Goal: Information Seeking & Learning: Learn about a topic

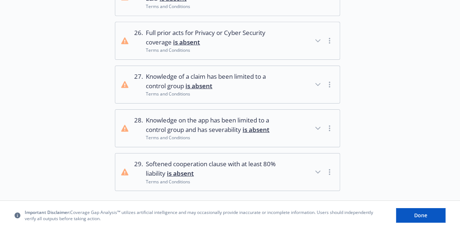
scroll to position [1152, 0]
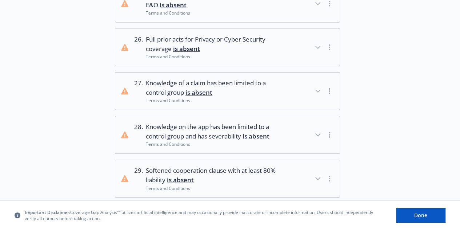
click at [243, 172] on span "Softened cooperation clause with at least 80% liability is absent" at bounding box center [213, 175] width 135 height 19
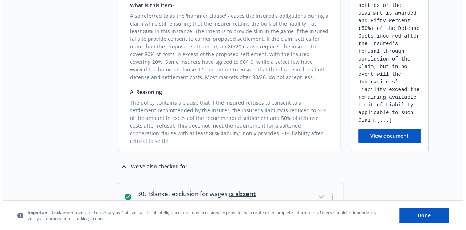
scroll to position [1373, 0]
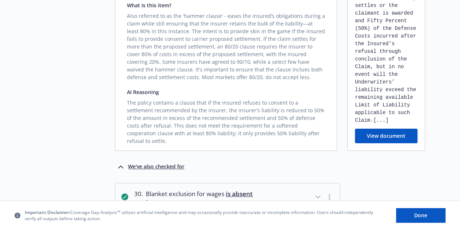
click at [390, 128] on button "View document" at bounding box center [386, 135] width 63 height 15
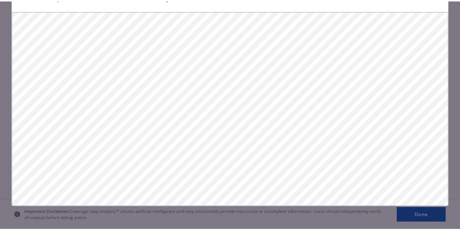
scroll to position [0, 0]
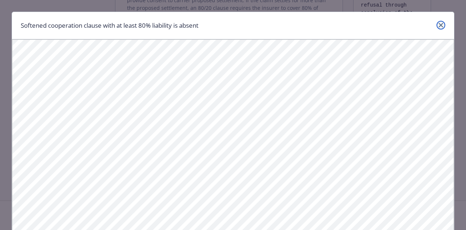
click at [439, 25] on icon "close" at bounding box center [440, 25] width 4 height 4
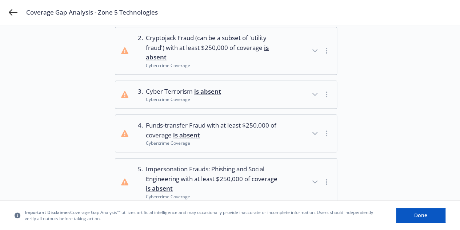
scroll to position [124, 0]
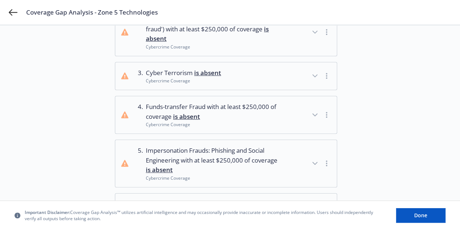
click at [252, 72] on button "3 . Cyber Terrorism is absent Cybercrime Coverage" at bounding box center [226, 76] width 222 height 28
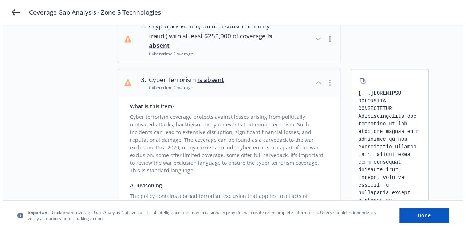
scroll to position [0, 0]
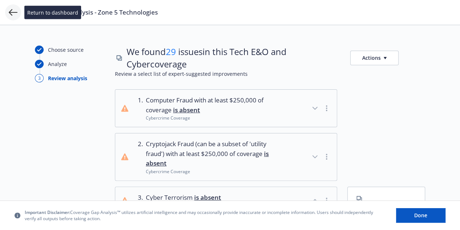
click at [15, 13] on icon at bounding box center [13, 12] width 9 height 9
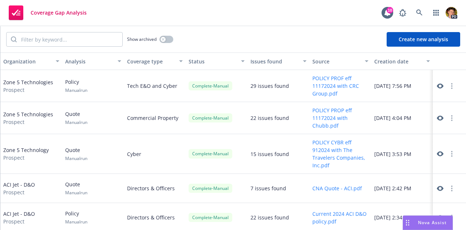
click at [436, 117] on icon at bounding box center [439, 118] width 7 height 7
click at [436, 86] on icon at bounding box center [439, 86] width 7 height 7
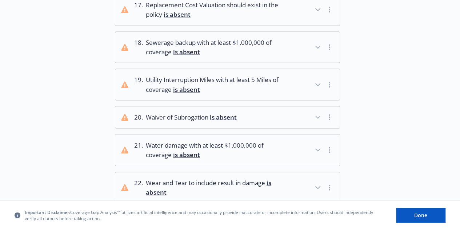
scroll to position [702, 0]
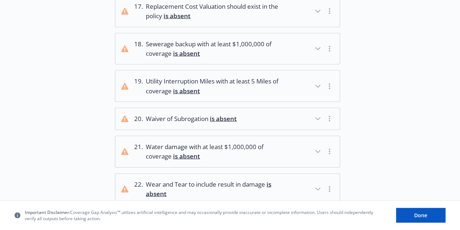
click at [238, 179] on span "Wear and Tear to include result in damage is absent" at bounding box center [213, 188] width 135 height 19
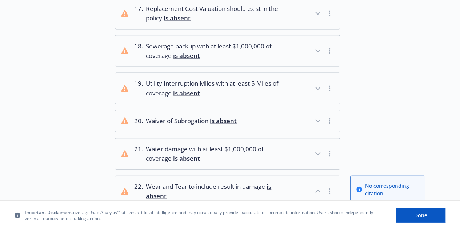
scroll to position [694, 0]
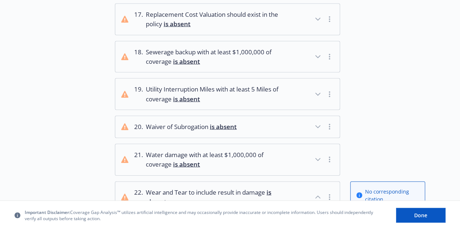
click at [198, 88] on span "Utility Interruption Miles with at least 5 Miles of coverage is absent" at bounding box center [213, 93] width 135 height 19
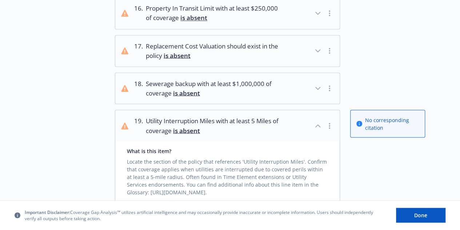
scroll to position [658, 0]
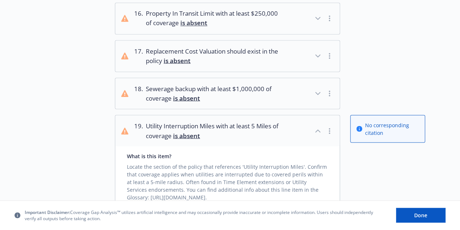
click at [196, 84] on span "Sewerage backup with at least $1,000,000 of coverage is absent" at bounding box center [213, 93] width 135 height 19
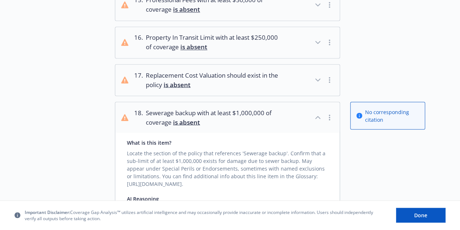
scroll to position [631, 0]
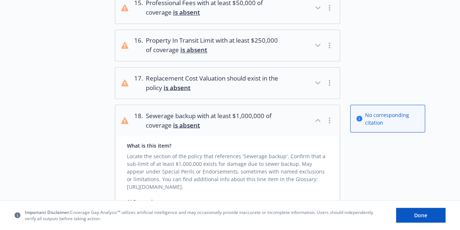
click at [215, 83] on span "Replacement Cost Valuation should exist in the policy is absent" at bounding box center [213, 82] width 135 height 19
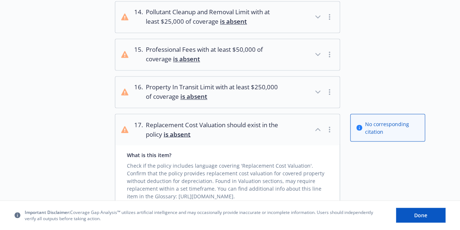
scroll to position [581, 0]
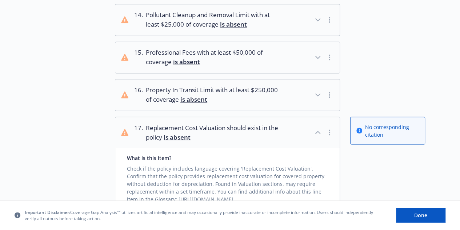
click at [216, 91] on span "Property In Transit Limit with at least $250,000 of coverage is absent" at bounding box center [213, 94] width 135 height 19
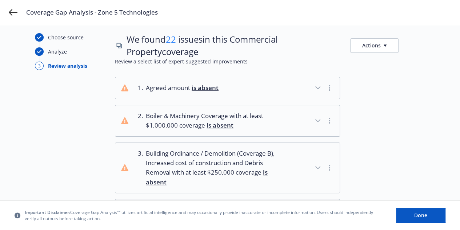
scroll to position [0, 0]
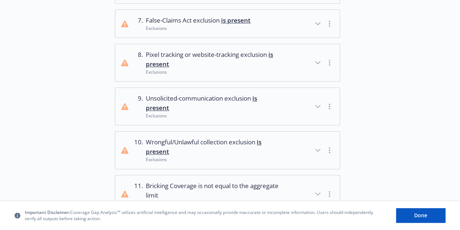
scroll to position [352, 0]
click at [204, 107] on span "Unsolicited-communication exclusion is present" at bounding box center [213, 102] width 135 height 19
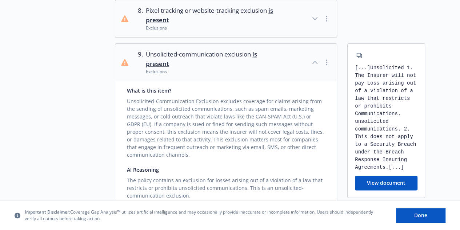
scroll to position [396, 0]
click at [189, 57] on span "Unsolicited-communication exclusion is present" at bounding box center [212, 58] width 133 height 19
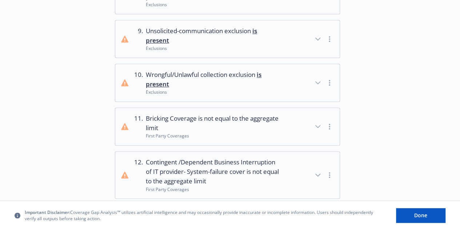
scroll to position [420, 0]
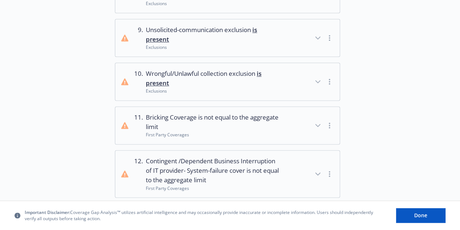
click at [203, 71] on span "Wrongful/Unlawful collection exclusion is present" at bounding box center [213, 78] width 135 height 19
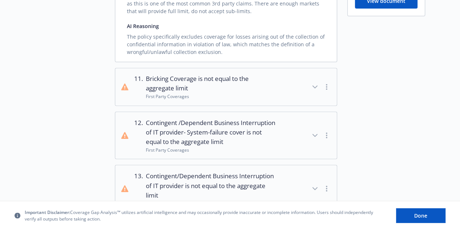
scroll to position [609, 0]
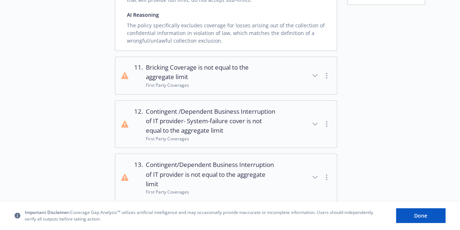
click at [199, 69] on span "Bricking Coverage is not equal to the aggregate limit" at bounding box center [212, 72] width 133 height 19
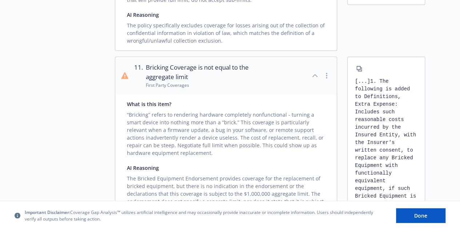
click at [314, 107] on div "“Bricking” refers to rendering hardware completely nonfunctional - turning a sm…" at bounding box center [226, 131] width 198 height 49
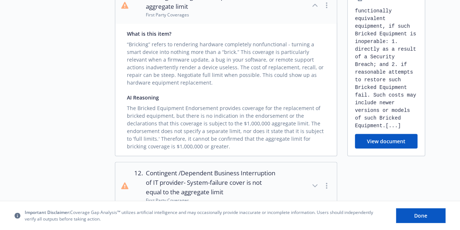
scroll to position [680, 0]
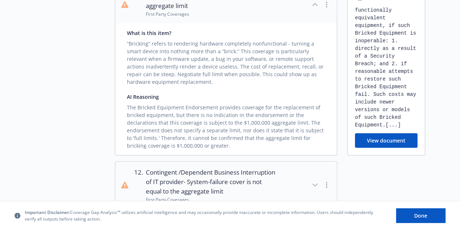
click at [391, 137] on button "View document" at bounding box center [386, 140] width 63 height 15
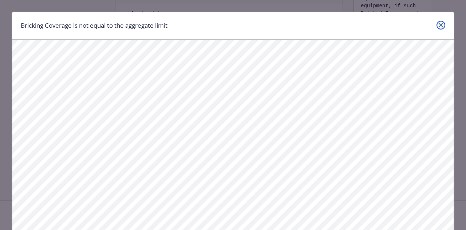
click at [439, 23] on icon "close" at bounding box center [440, 25] width 4 height 4
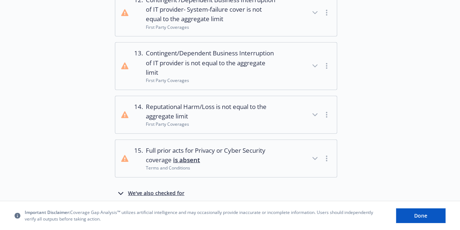
scroll to position [876, 0]
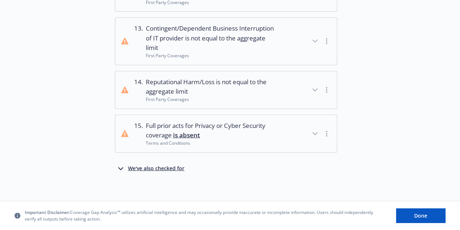
click at [255, 86] on span "Reputational Harm/Loss is not equal to the aggregate limit" at bounding box center [212, 86] width 133 height 19
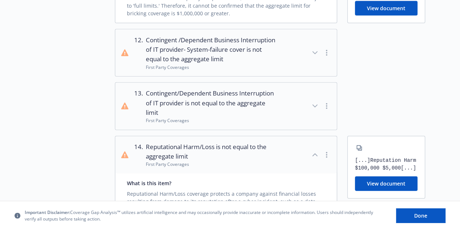
scroll to position [810, 0]
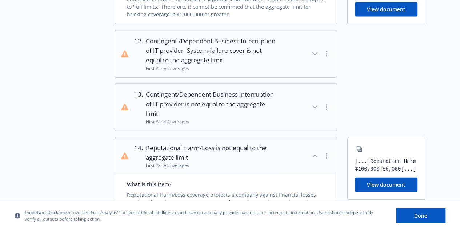
click at [260, 118] on div "First Party Coverages" at bounding box center [212, 121] width 133 height 6
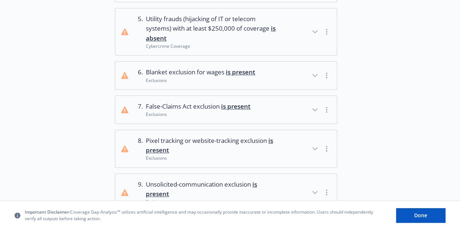
scroll to position [266, 0]
click at [268, 109] on button "7 . False-Claims Act exclusion is present Exclusions" at bounding box center [226, 109] width 222 height 28
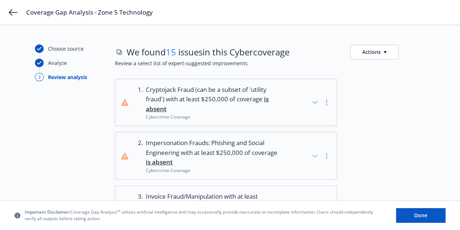
scroll to position [0, 0]
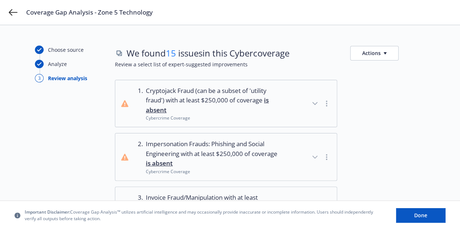
drag, startPoint x: 436, startPoint y: 25, endPoint x: 451, endPoint y: 42, distance: 22.9
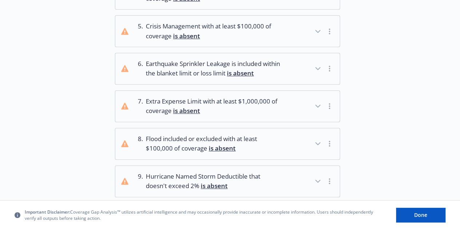
scroll to position [234, 0]
click at [223, 98] on span "Extra Expense Limit with at least $1,000,000 of coverage is absent" at bounding box center [213, 105] width 135 height 19
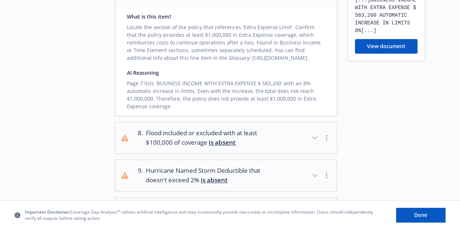
scroll to position [351, 0]
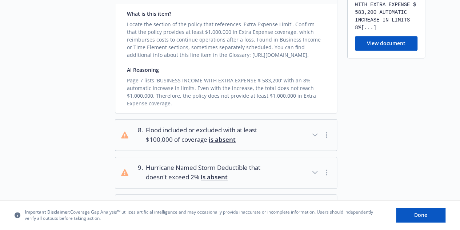
click at [282, 131] on button "8 . Flood included or excluded with at least $100,000 of coverage is absent" at bounding box center [226, 134] width 222 height 31
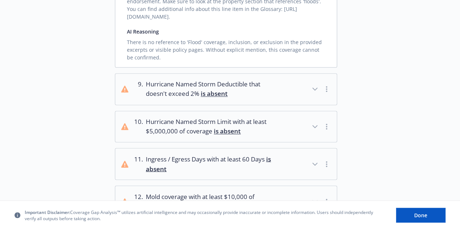
scroll to position [597, 0]
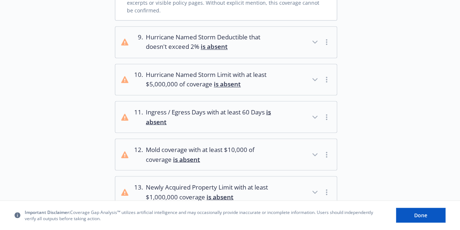
click at [276, 110] on span "Ingress / Egress Days with at least 60 Days is absent" at bounding box center [212, 116] width 133 height 19
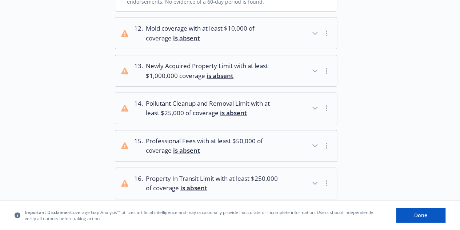
scroll to position [816, 0]
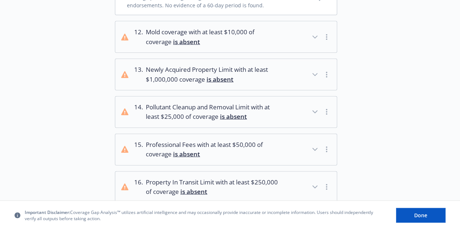
click at [271, 33] on span "Mold coverage with at least $10,000 of coverage is absent" at bounding box center [212, 36] width 133 height 19
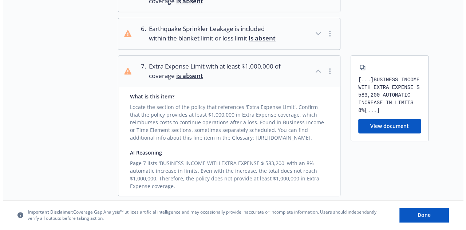
scroll to position [270, 0]
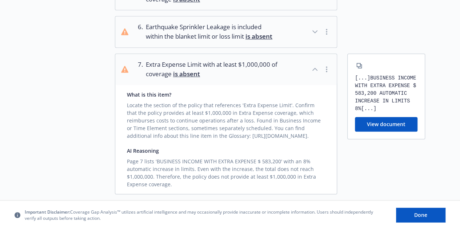
click at [371, 129] on button "View document" at bounding box center [386, 124] width 63 height 15
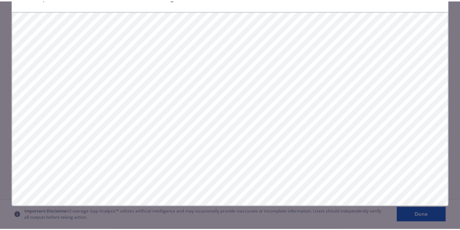
scroll to position [0, 0]
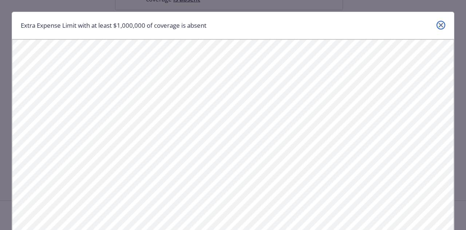
click at [438, 25] on icon "close" at bounding box center [440, 25] width 4 height 4
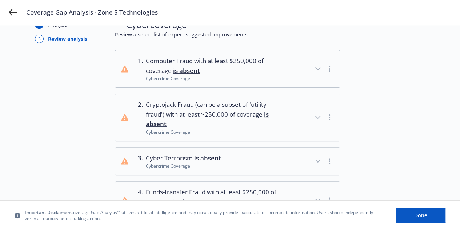
scroll to position [41, 0]
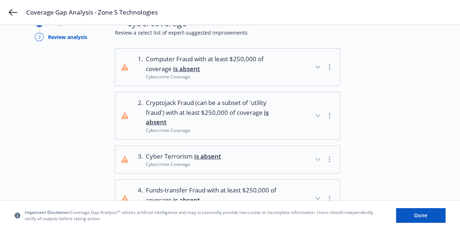
click at [289, 71] on button "1 . Computer Fraud with at least $250,000 of coverage is absent Cybercrime Cove…" at bounding box center [227, 66] width 224 height 37
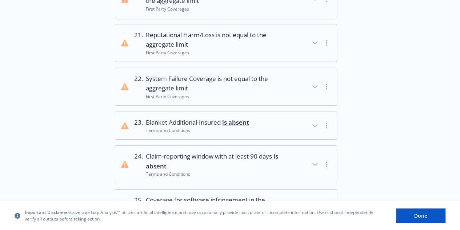
scroll to position [1082, 0]
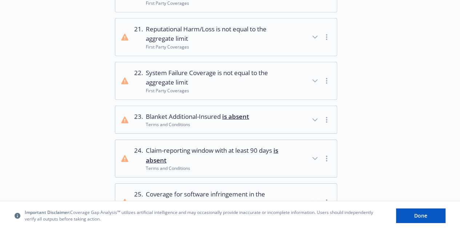
click at [268, 68] on span "is not equal to the aggregate limit" at bounding box center [207, 77] width 122 height 18
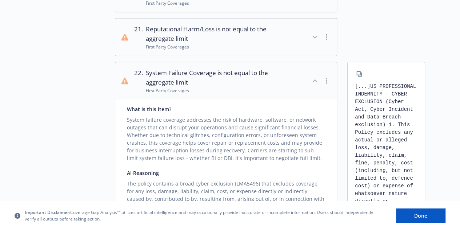
click at [268, 68] on span "is not equal to the aggregate limit" at bounding box center [207, 77] width 122 height 18
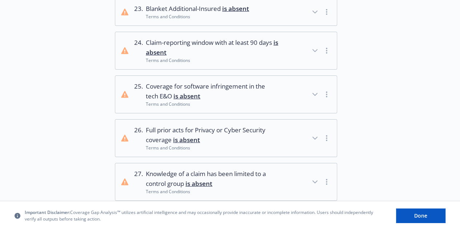
scroll to position [1190, 0]
click at [255, 44] on span "Claim-reporting window with at least 90 days is absent" at bounding box center [212, 46] width 133 height 19
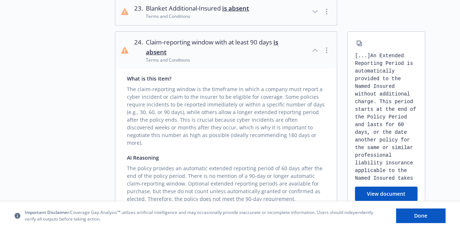
click at [255, 44] on span "Claim-reporting window with at least 90 days is absent" at bounding box center [212, 46] width 133 height 19
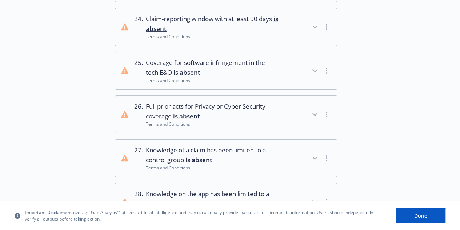
scroll to position [1213, 0]
click at [258, 62] on span "Coverage for software infringement in the tech E&O is absent" at bounding box center [212, 66] width 133 height 19
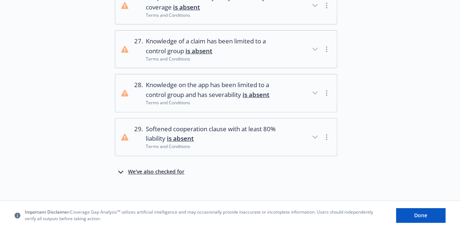
scroll to position [1469, 0]
click at [172, 167] on div "We've also checked for" at bounding box center [156, 171] width 56 height 9
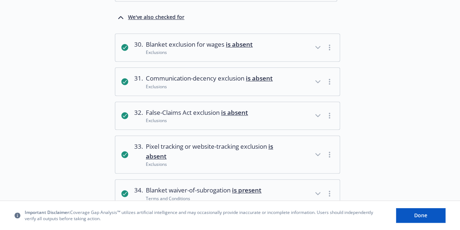
scroll to position [1620, 0]
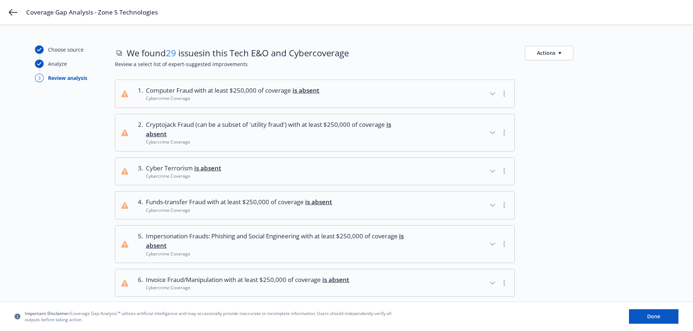
click at [285, 91] on span "Computer Fraud with at least $250,000 of coverage is absent" at bounding box center [233, 90] width 174 height 9
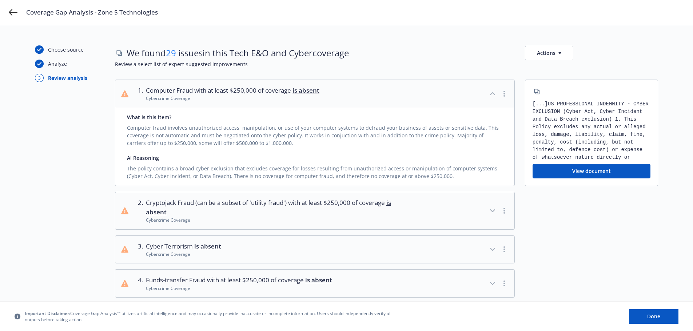
click at [285, 91] on span "Computer Fraud with at least $250,000 of coverage is absent" at bounding box center [233, 90] width 174 height 9
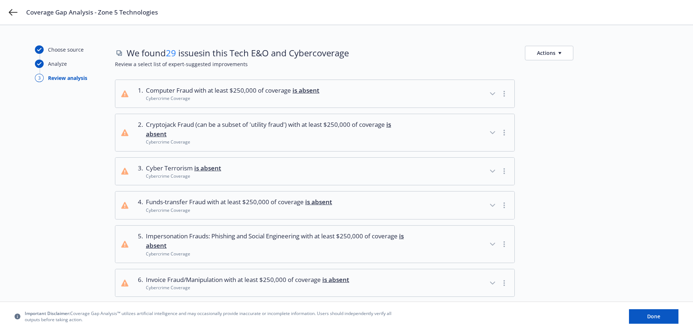
click at [208, 88] on span "Computer Fraud with at least $250,000 of coverage is absent" at bounding box center [233, 90] width 174 height 9
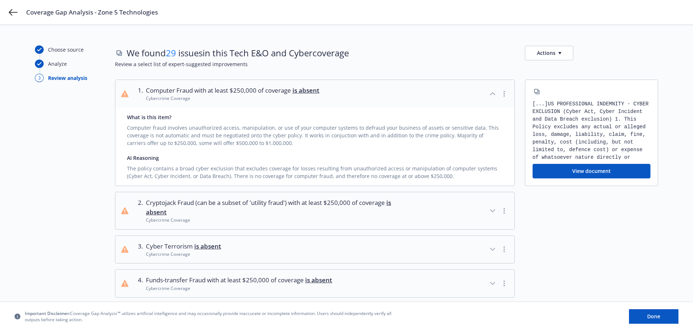
click at [190, 135] on div "Computer fraud involves unauthorized access, manipulation, or use of your compu…" at bounding box center [315, 134] width 376 height 26
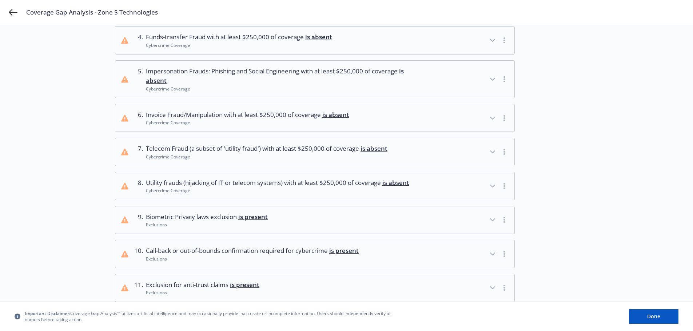
scroll to position [255, 0]
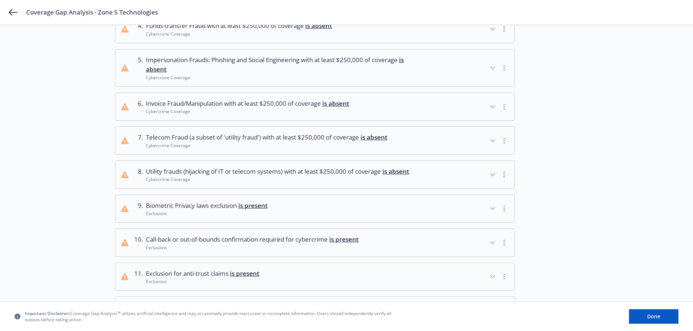
click at [294, 244] on span "Call-back or out-of-bounds confirmation required for cybercrime is present" at bounding box center [252, 239] width 213 height 9
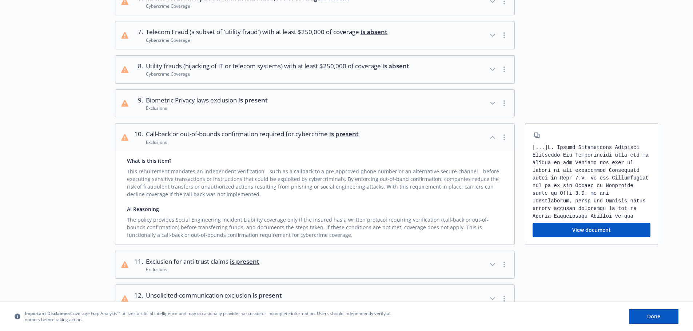
scroll to position [364, 0]
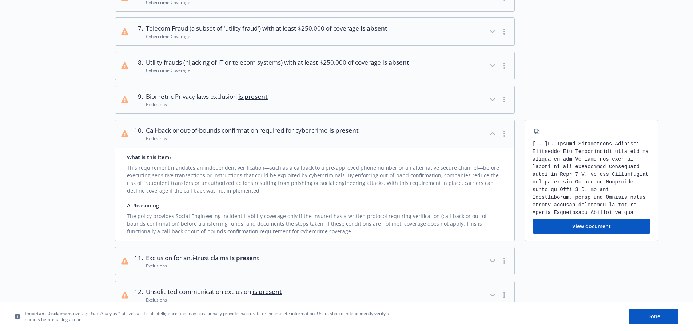
click at [349, 179] on div "This requirement mandates an independent verification—such as a callback to a p…" at bounding box center [315, 177] width 376 height 33
drag, startPoint x: 195, startPoint y: 224, endPoint x: 230, endPoint y: 227, distance: 35.4
click at [229, 227] on div "The policy provides Social Engineering Incident Liability coverage only if the …" at bounding box center [315, 223] width 376 height 26
drag, startPoint x: 328, startPoint y: 226, endPoint x: 417, endPoint y: 228, distance: 88.8
click at [408, 228] on div "The policy provides Social Engineering Incident Liability coverage only if the …" at bounding box center [315, 223] width 376 height 26
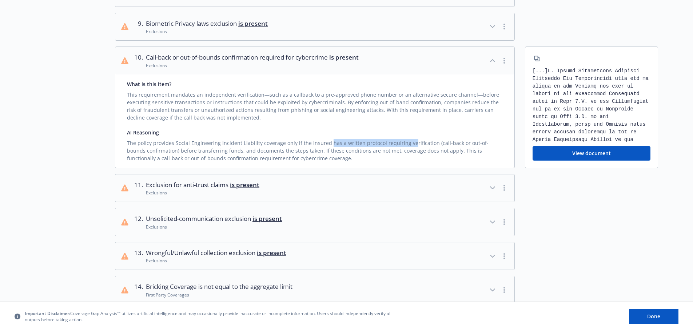
scroll to position [436, 0]
click at [209, 190] on span "Exclusion for anti-trust claims is present" at bounding box center [202, 185] width 113 height 9
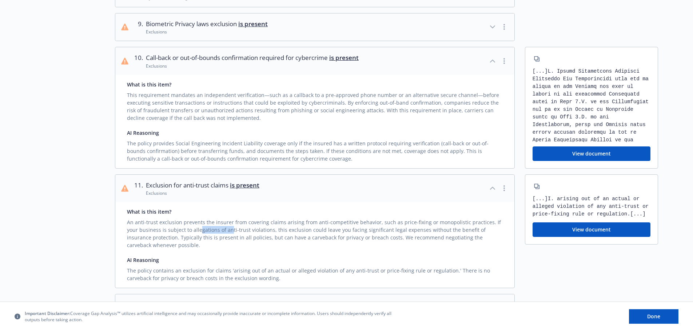
drag, startPoint x: 188, startPoint y: 240, endPoint x: 226, endPoint y: 240, distance: 37.8
click at [225, 240] on div "An anti-trust exclusion prevents the insurer from covering claims arising from …" at bounding box center [315, 232] width 376 height 33
drag, startPoint x: 273, startPoint y: 240, endPoint x: 318, endPoint y: 242, distance: 44.8
click at [316, 242] on div "An anti-trust exclusion prevents the insurer from covering claims arising from …" at bounding box center [315, 232] width 376 height 33
drag, startPoint x: 374, startPoint y: 240, endPoint x: 435, endPoint y: 242, distance: 61.1
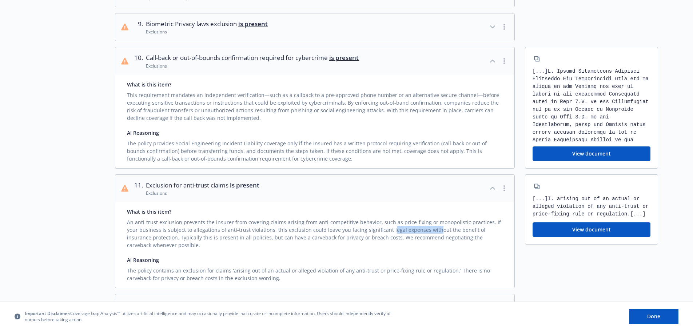
click at [434, 242] on div "An anti-trust exclusion prevents the insurer from covering claims arising from …" at bounding box center [315, 232] width 376 height 33
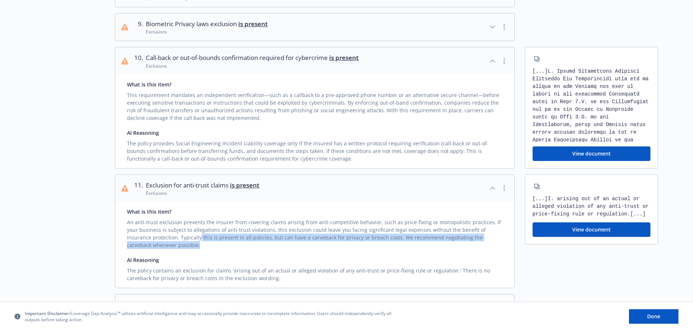
drag, startPoint x: 177, startPoint y: 247, endPoint x: 250, endPoint y: 251, distance: 72.9
click at [250, 249] on div "An anti-trust exclusion prevents the insurer from covering claims arising from …" at bounding box center [315, 232] width 376 height 33
click at [260, 249] on div "An anti-trust exclusion prevents the insurer from covering claims arising from …" at bounding box center [315, 232] width 376 height 33
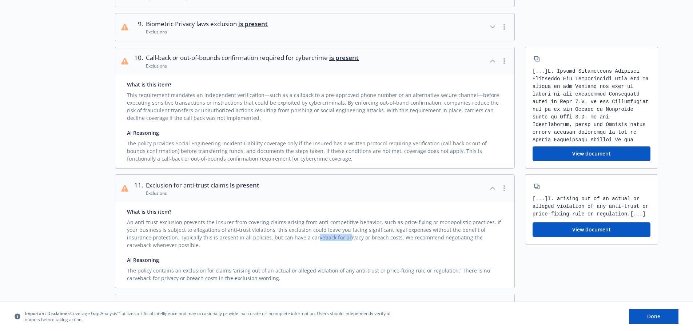
drag, startPoint x: 294, startPoint y: 248, endPoint x: 320, endPoint y: 248, distance: 26.6
click at [318, 248] on div "An anti-trust exclusion prevents the insurer from covering claims arising from …" at bounding box center [315, 232] width 376 height 33
drag, startPoint x: 390, startPoint y: 249, endPoint x: 397, endPoint y: 249, distance: 7.3
click at [397, 249] on div "An anti-trust exclusion prevents the insurer from covering claims arising from …" at bounding box center [315, 232] width 376 height 33
drag, startPoint x: 179, startPoint y: 282, endPoint x: 194, endPoint y: 283, distance: 14.2
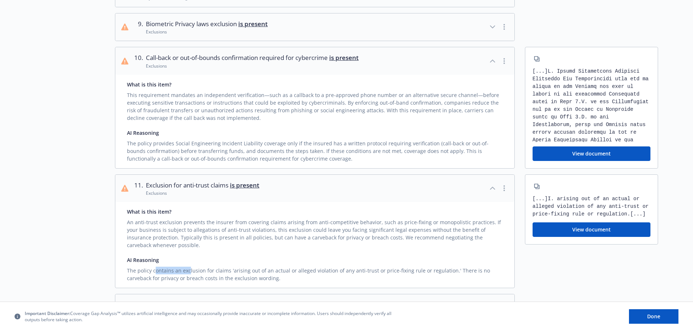
click at [190, 282] on div "The policy contains an exclusion for claims 'arising out of an actual or allege…" at bounding box center [315, 273] width 376 height 18
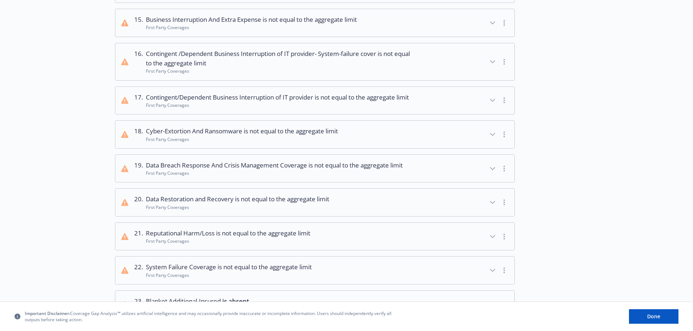
scroll to position [837, 0]
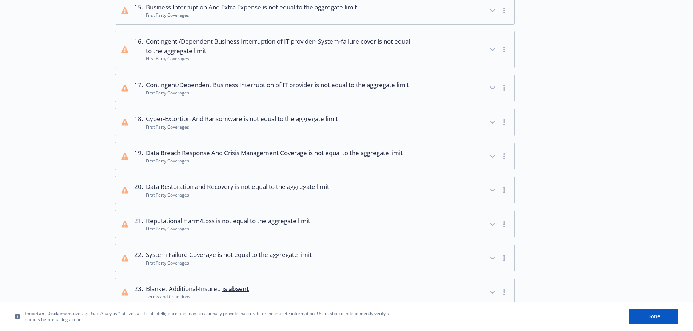
click at [222, 170] on button "19 . Data Breach Response And Crisis Management Coverage is not equal to the ag…" at bounding box center [314, 157] width 399 height 28
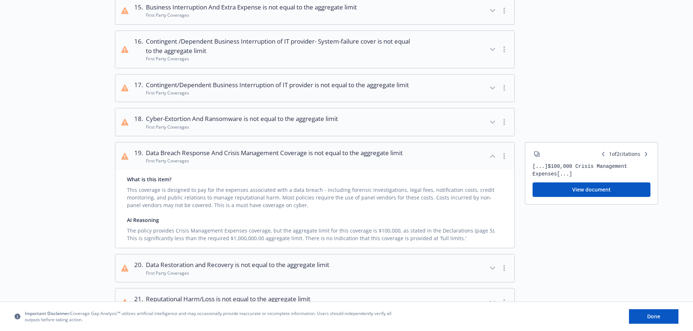
click at [231, 130] on div "First Party Coverages" at bounding box center [242, 127] width 192 height 6
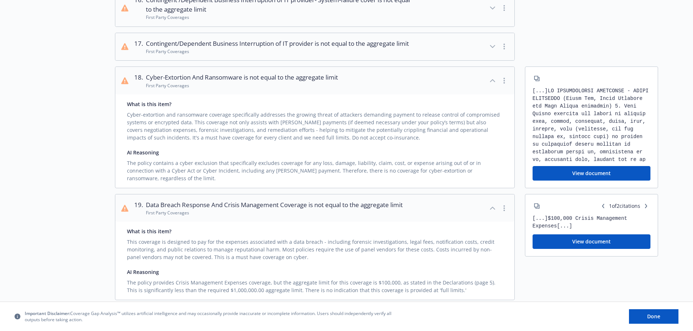
scroll to position [1018, 0]
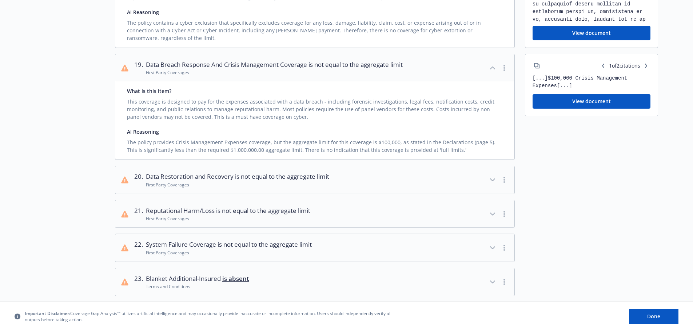
click at [318, 227] on button "21 . Reputational Harm/Loss is not equal to the aggregate limit First Party Cov…" at bounding box center [314, 214] width 399 height 28
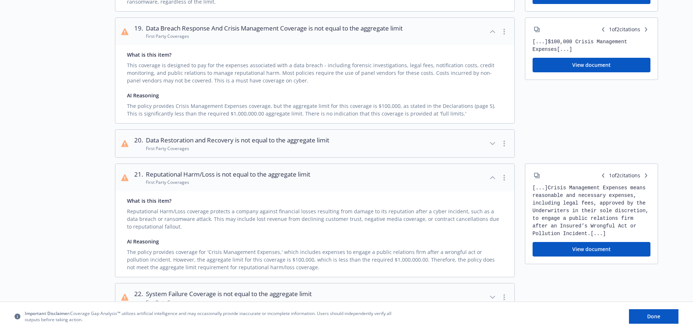
scroll to position [1237, 0]
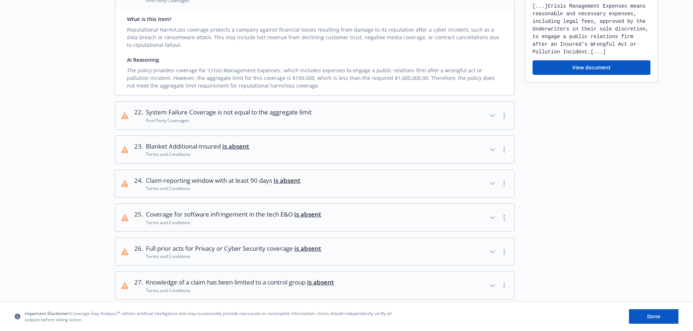
click at [272, 226] on div "Terms and Conditions" at bounding box center [233, 223] width 175 height 6
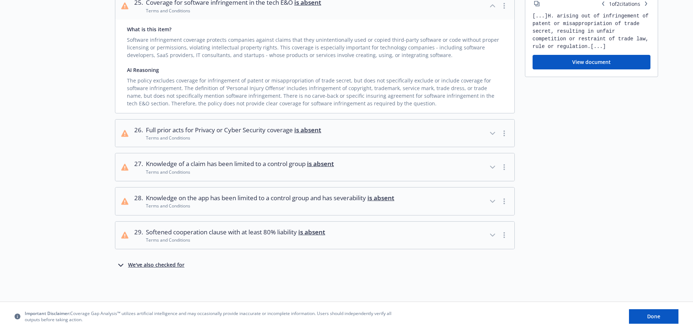
scroll to position [1460, 0]
click at [240, 168] on span "Knowledge of a claim has been limited to a control group is absent" at bounding box center [240, 163] width 188 height 9
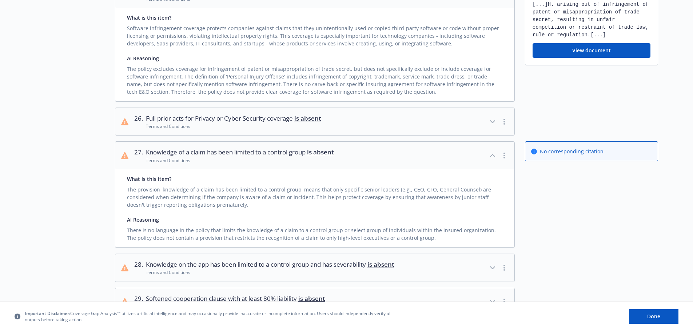
click at [240, 157] on span "Knowledge of a claim has been limited to a control group is absent" at bounding box center [240, 152] width 188 height 9
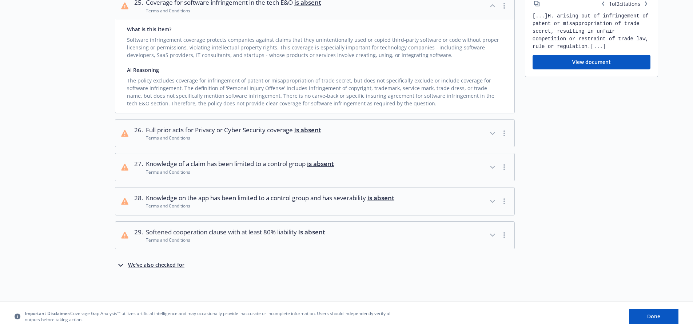
click at [240, 165] on span "Knowledge of a claim has been limited to a control group is absent" at bounding box center [240, 163] width 188 height 9
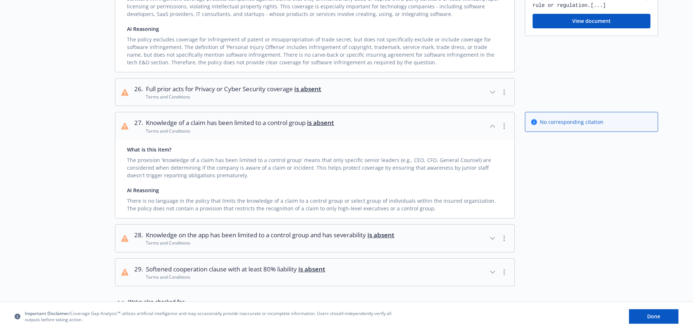
scroll to position [1533, 0]
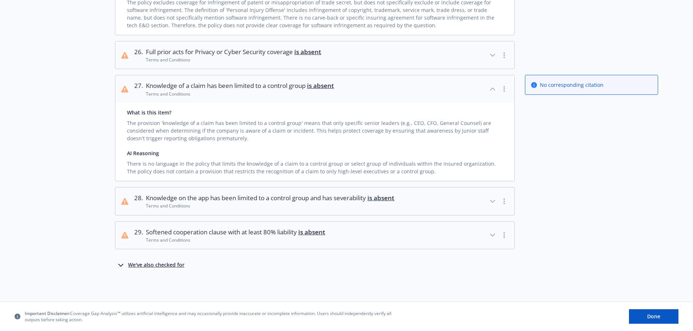
click at [242, 203] on span "Knowledge on the app has been limited to a control group and has severability i…" at bounding box center [270, 198] width 248 height 9
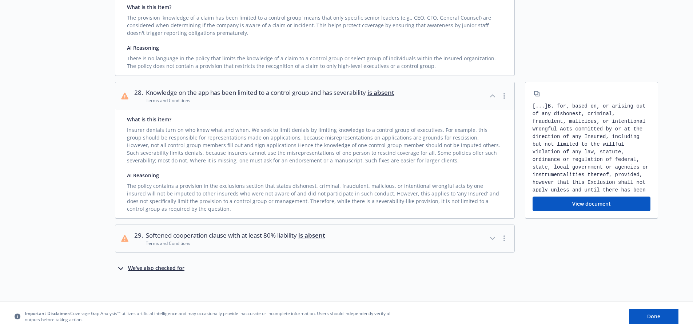
scroll to position [1647, 0]
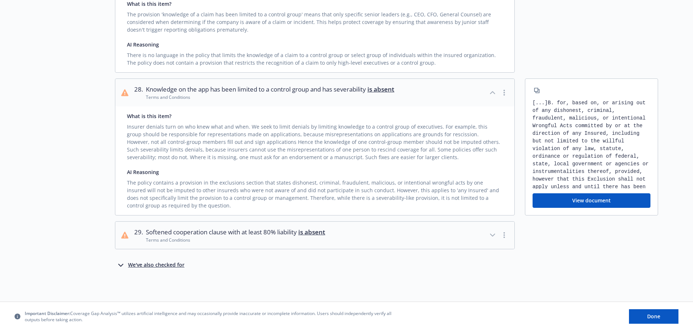
click at [236, 234] on span "Softened cooperation clause with at least 80% liability is absent" at bounding box center [235, 232] width 179 height 9
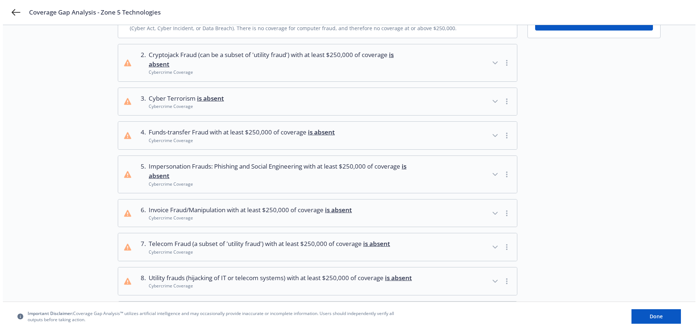
scroll to position [0, 0]
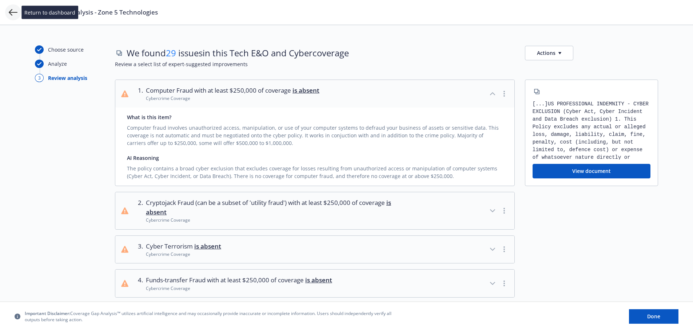
click at [12, 15] on icon at bounding box center [13, 12] width 9 height 7
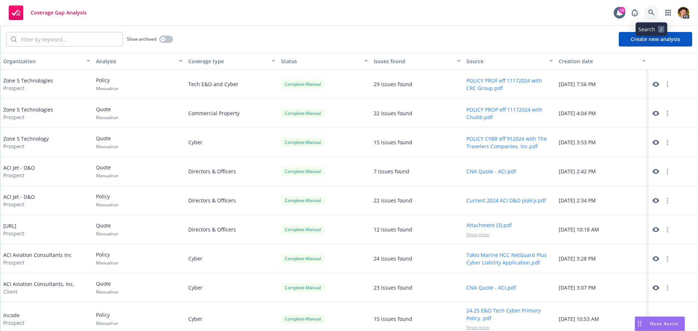
click at [648, 12] on link at bounding box center [652, 12] width 15 height 15
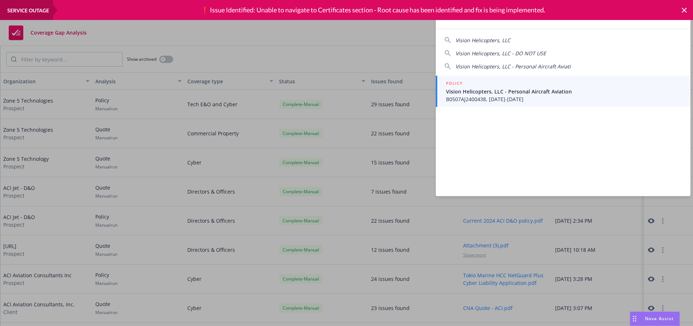
type input "vision h"
click at [500, 88] on span "Vision Helicopters, LLC - Personal Aircraft Aviation" at bounding box center [564, 92] width 236 height 8
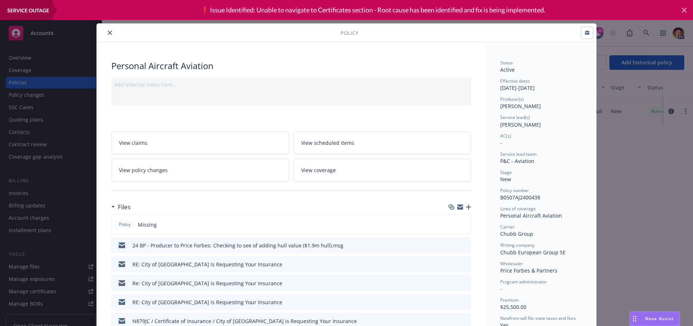
click at [685, 9] on icon at bounding box center [684, 10] width 5 height 5
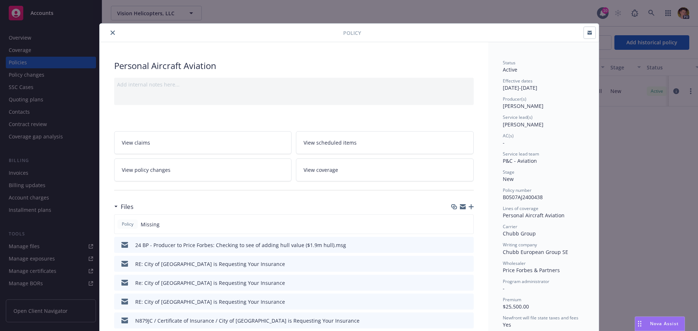
click at [111, 35] on icon "close" at bounding box center [113, 33] width 4 height 4
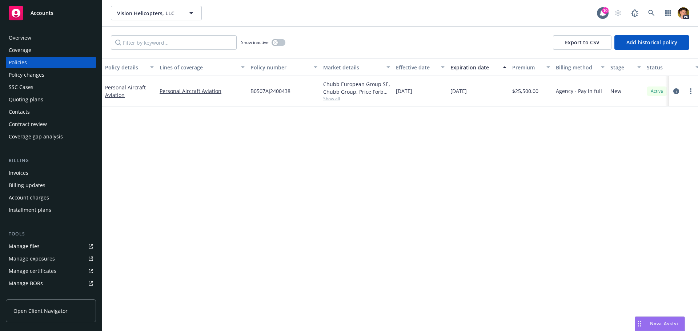
click at [39, 246] on div "Manage files" at bounding box center [24, 247] width 31 height 12
click at [32, 246] on div "Manage files" at bounding box center [24, 247] width 31 height 12
click at [128, 11] on span "Vision Helicopters, LLC" at bounding box center [148, 13] width 63 height 8
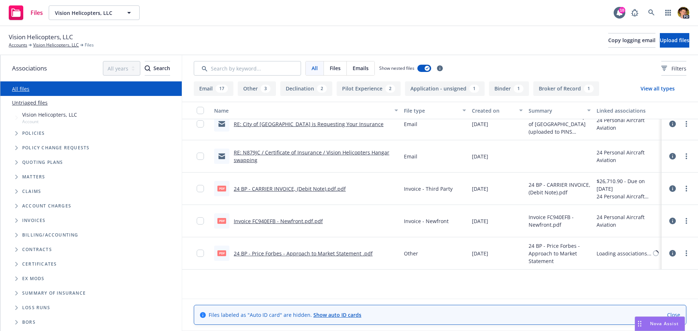
scroll to position [182, 0]
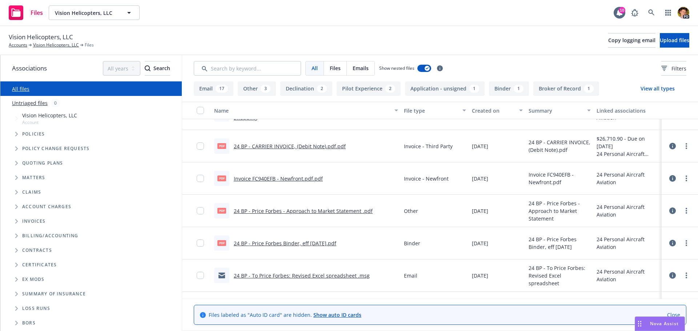
click at [290, 246] on link "24 BP - Price Forbes Binder, eff [DATE].pdf" at bounding box center [285, 243] width 103 height 7
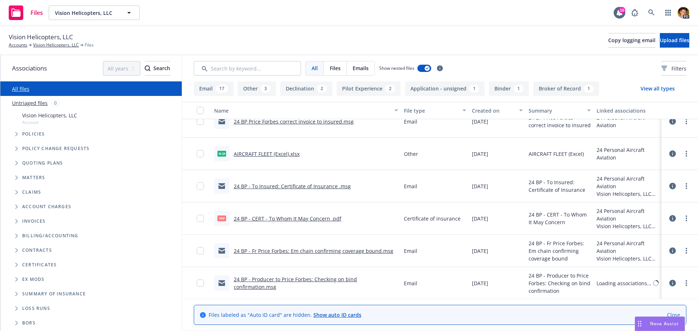
scroll to position [400, 0]
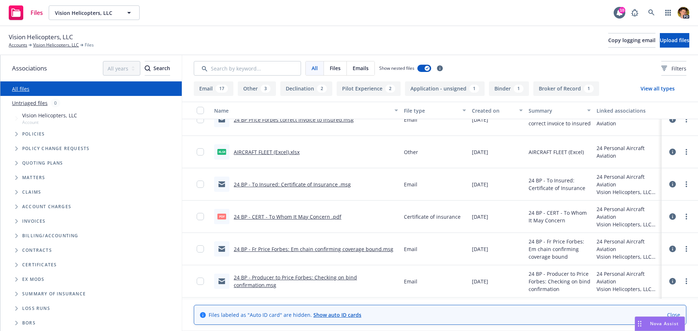
click at [308, 217] on link "24 BP - CERT - To Whom It May Concern .pdf" at bounding box center [288, 217] width 108 height 7
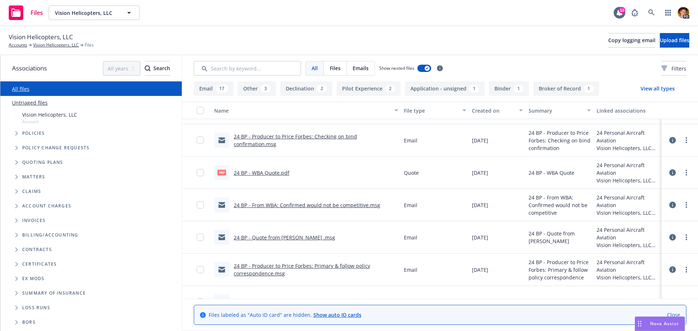
scroll to position [546, 0]
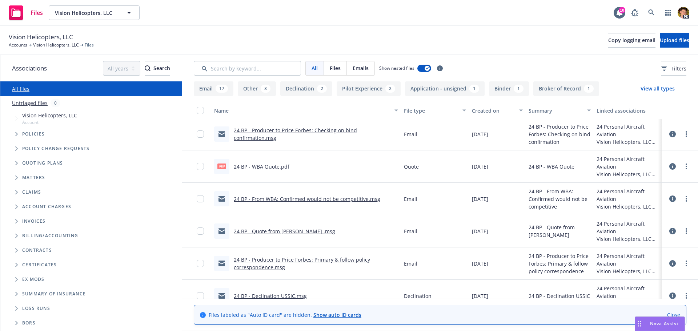
click at [272, 168] on link "24 BP - WBA Quote.pdf" at bounding box center [262, 166] width 56 height 7
